Goal: Information Seeking & Learning: Learn about a topic

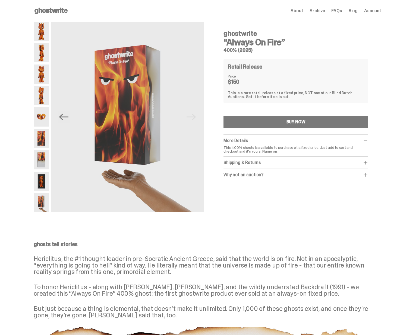
click at [46, 77] on img at bounding box center [41, 74] width 15 height 19
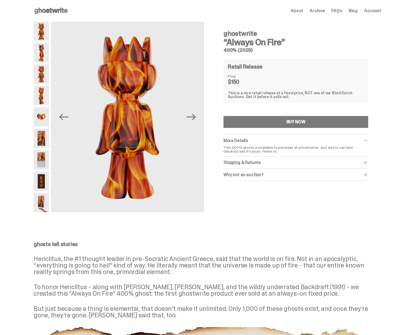
click at [39, 37] on img at bounding box center [41, 31] width 15 height 19
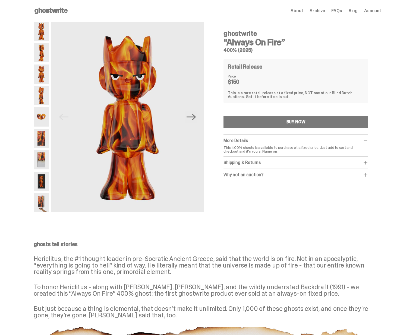
click at [42, 65] on img at bounding box center [41, 74] width 15 height 19
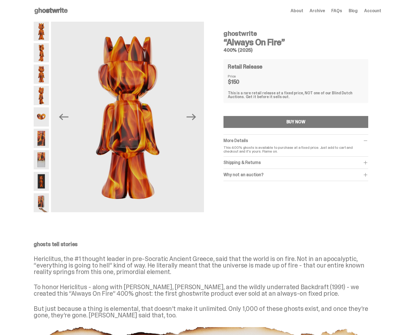
click at [43, 55] on img at bounding box center [41, 52] width 15 height 19
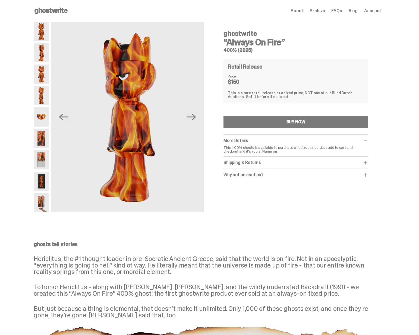
click at [42, 36] on img at bounding box center [41, 31] width 15 height 19
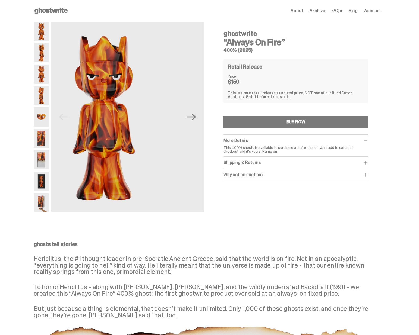
click at [41, 52] on img at bounding box center [41, 52] width 15 height 19
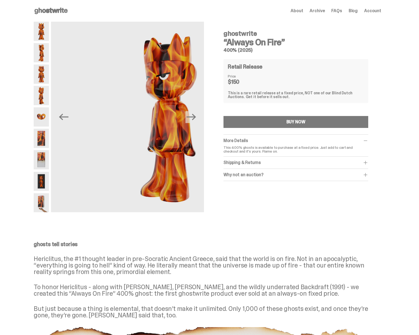
click at [39, 71] on img at bounding box center [41, 74] width 15 height 19
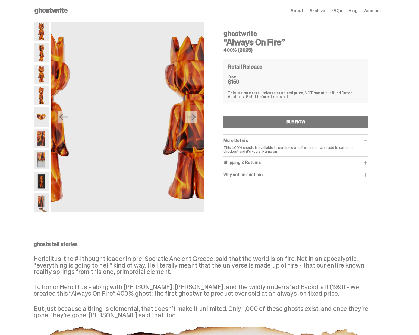
click at [42, 93] on img at bounding box center [41, 95] width 15 height 19
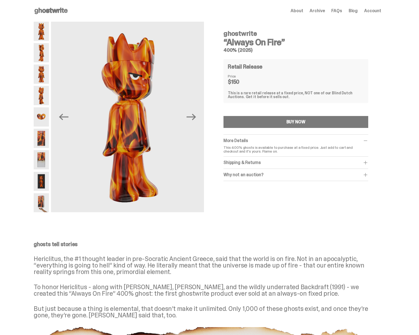
click at [41, 104] on img at bounding box center [41, 95] width 15 height 19
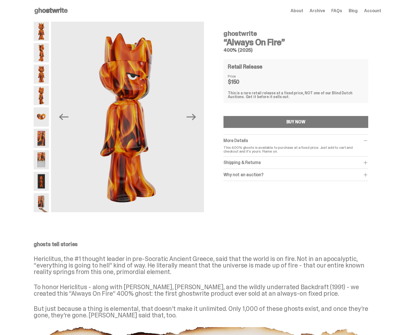
click at [40, 112] on img at bounding box center [41, 116] width 15 height 19
